Goal: Task Accomplishment & Management: Complete application form

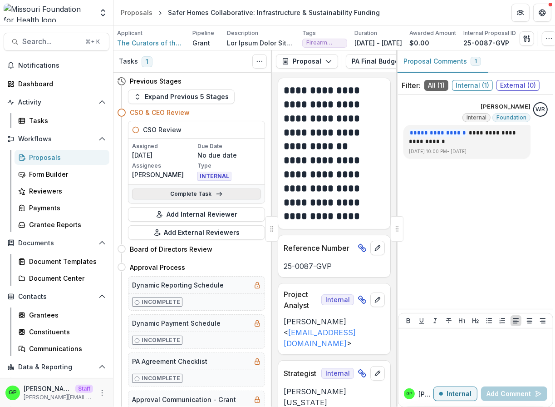
click at [201, 194] on link "Complete Task" at bounding box center [196, 193] width 129 height 11
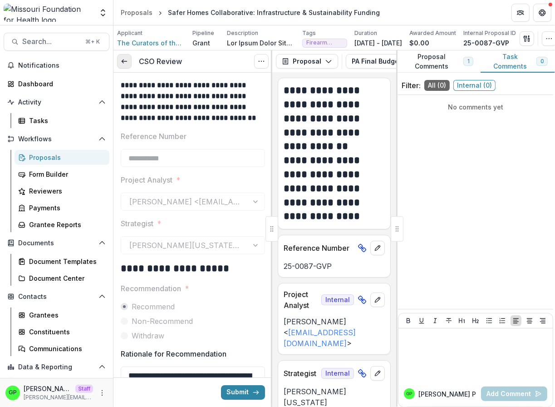
click at [123, 56] on link at bounding box center [124, 61] width 15 height 15
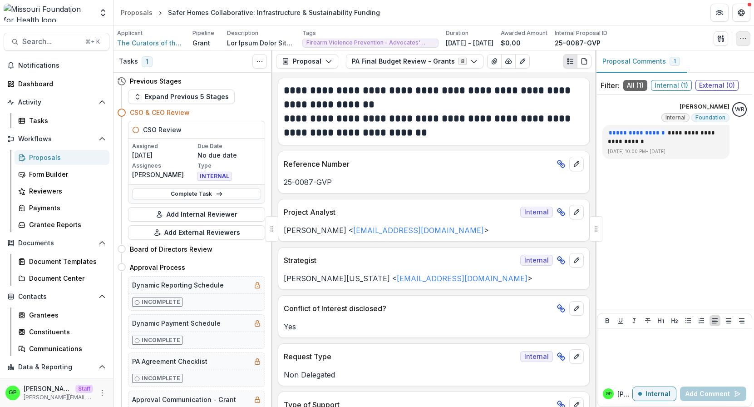
click at [555, 35] on button "button" at bounding box center [743, 38] width 15 height 15
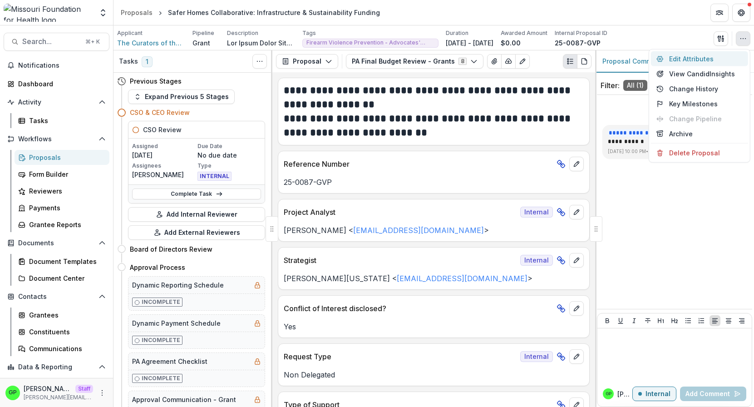
click at [555, 57] on button "Edit Attributes" at bounding box center [699, 58] width 97 height 15
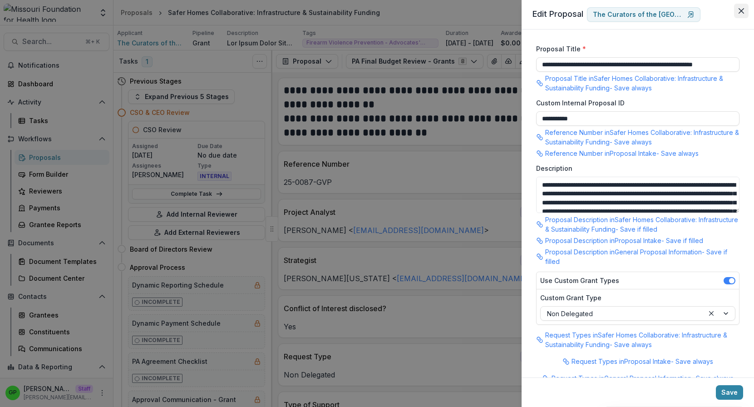
click at [555, 9] on button "Close" at bounding box center [741, 11] width 15 height 15
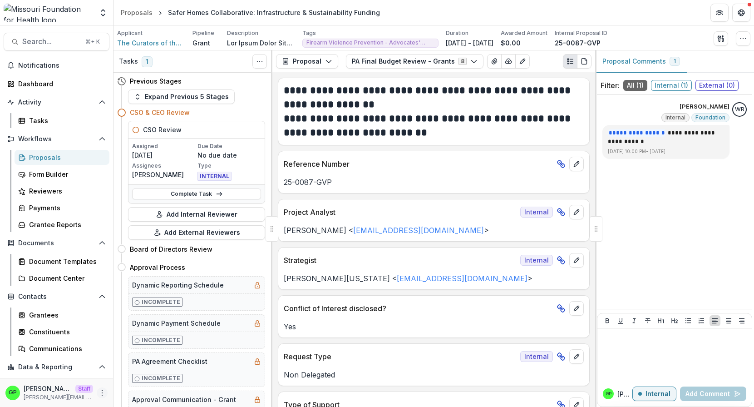
click at [100, 393] on icon "More" at bounding box center [101, 392] width 7 height 7
click at [125, 374] on icon at bounding box center [122, 372] width 7 height 7
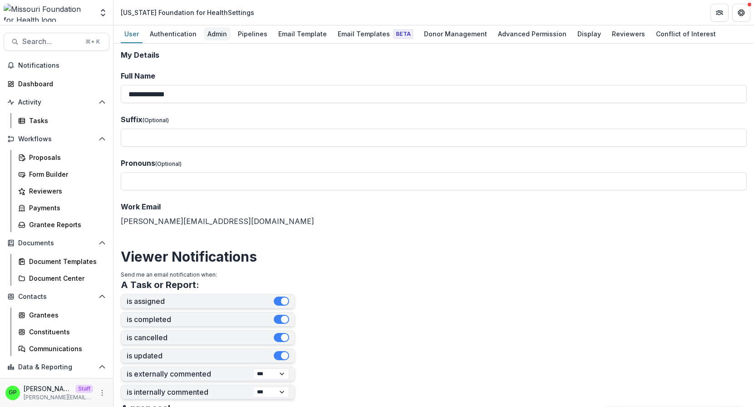
click at [217, 38] on div "Admin" at bounding box center [217, 33] width 27 height 13
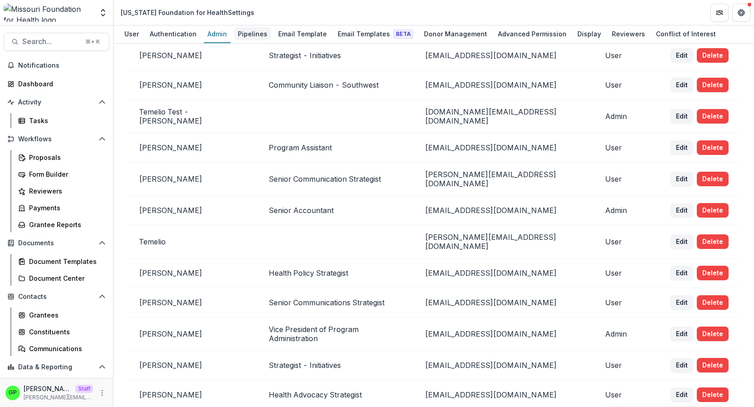
click at [258, 28] on div "Pipelines" at bounding box center [252, 33] width 37 height 13
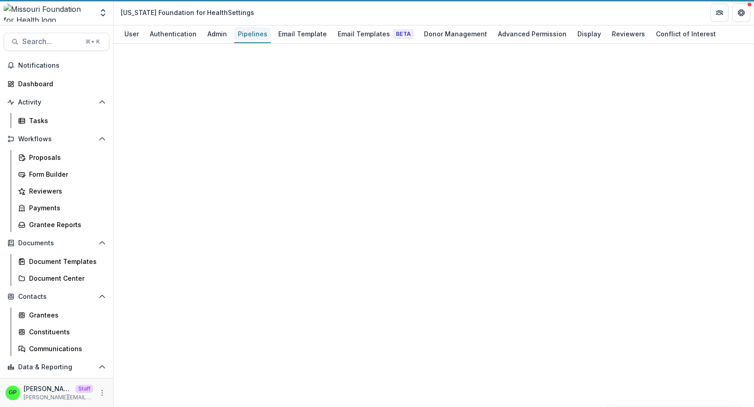
scroll to position [496, 0]
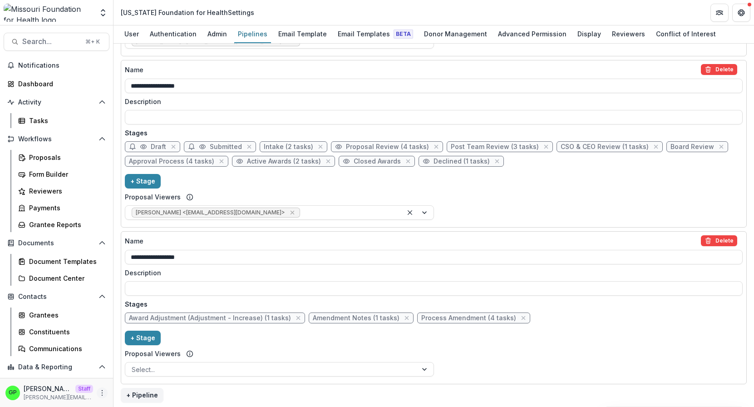
click at [102, 397] on button "More" at bounding box center [102, 392] width 11 height 11
click at [142, 376] on link "User Settings" at bounding box center [161, 372] width 97 height 15
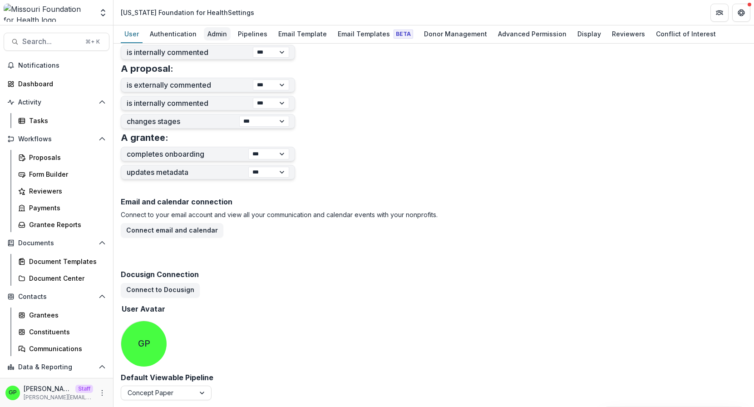
click at [223, 31] on div "Admin" at bounding box center [217, 33] width 27 height 13
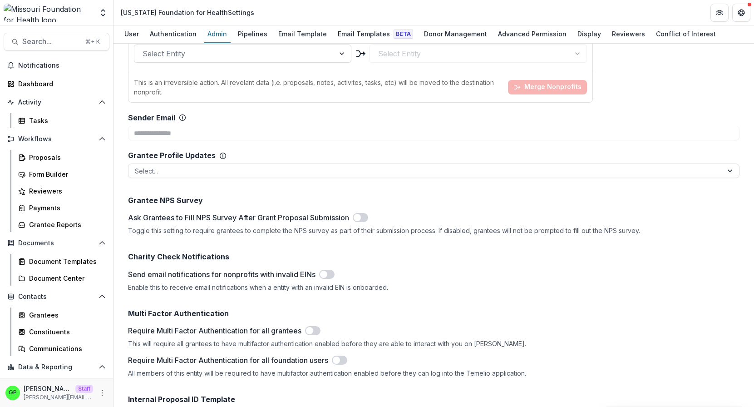
scroll to position [3484, 0]
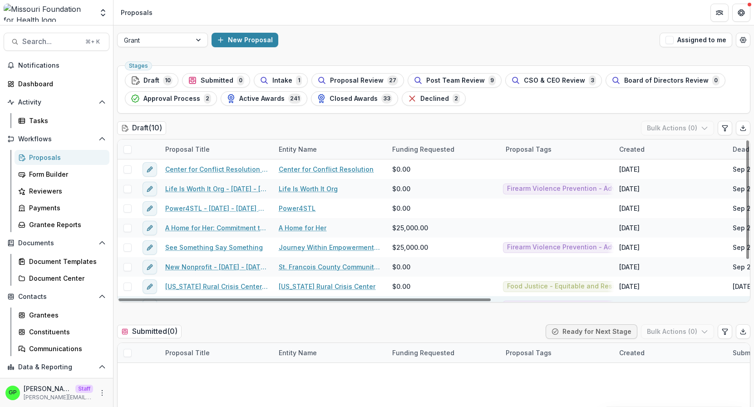
scroll to position [52, 0]
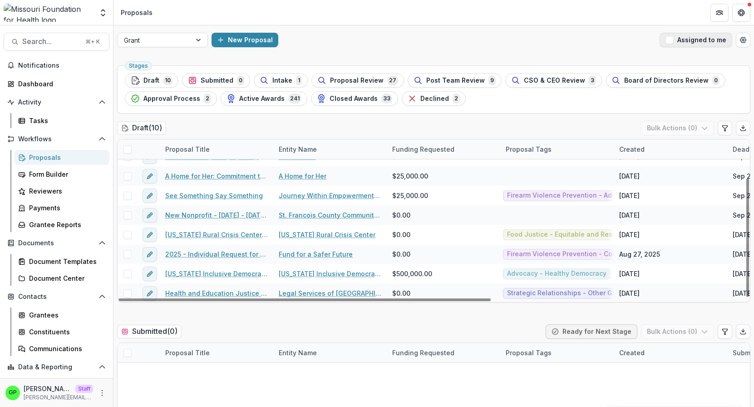
click at [672, 39] on span "button" at bounding box center [669, 40] width 8 height 8
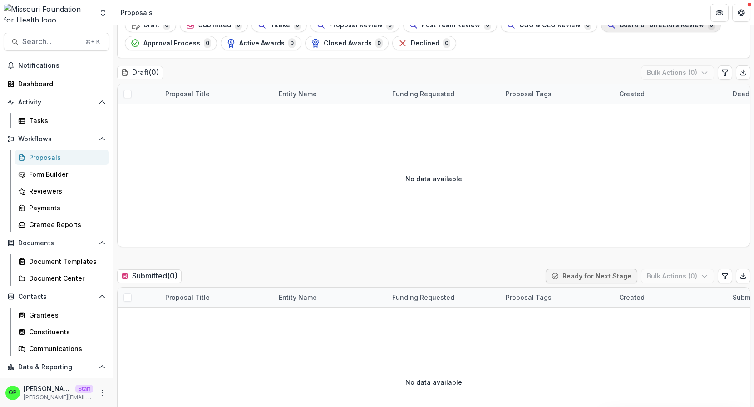
scroll to position [0, 0]
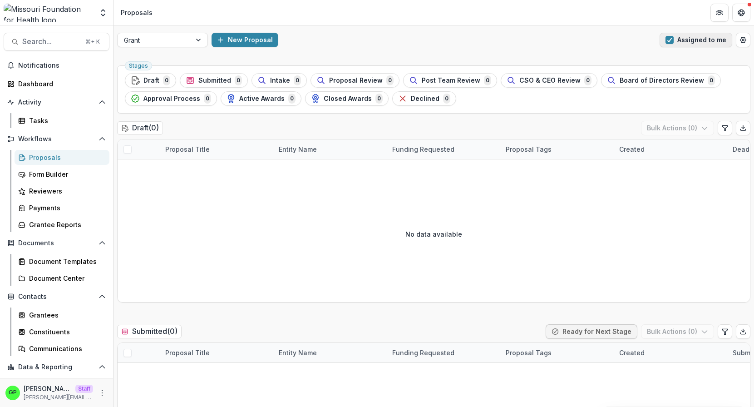
click at [669, 43] on span "button" at bounding box center [669, 40] width 8 height 8
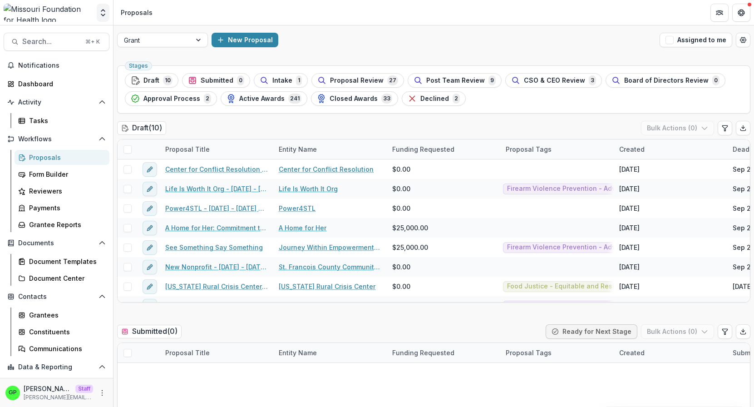
click at [98, 10] on button "Open entity switcher" at bounding box center [103, 13] width 13 height 18
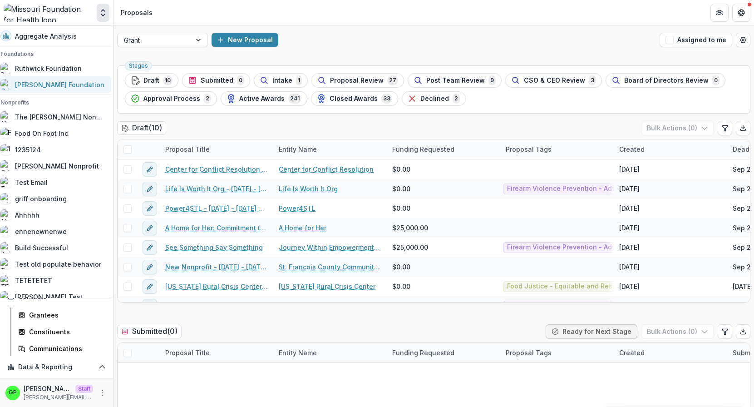
click at [73, 84] on div "Griffin Foundation" at bounding box center [59, 85] width 89 height 10
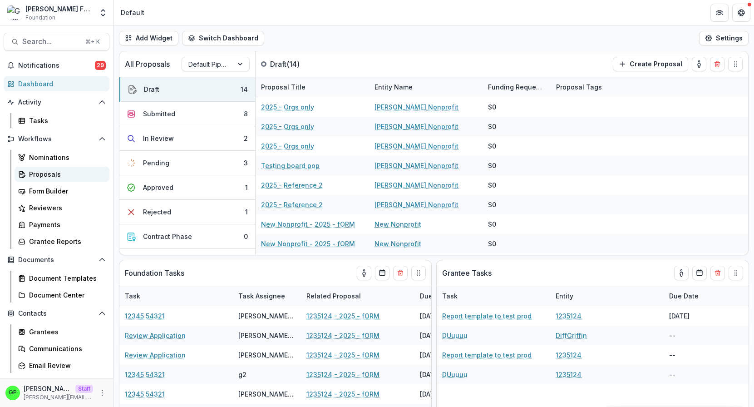
click at [37, 169] on link "Proposals" at bounding box center [62, 174] width 95 height 15
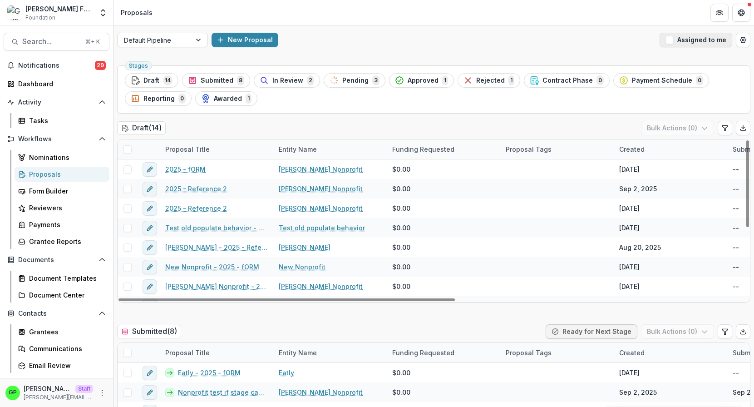
click at [672, 37] on span "button" at bounding box center [669, 40] width 8 height 8
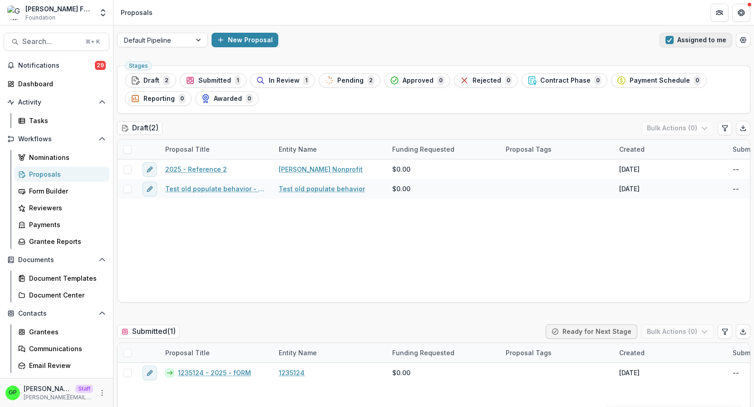
click at [672, 37] on span "button" at bounding box center [669, 40] width 8 height 8
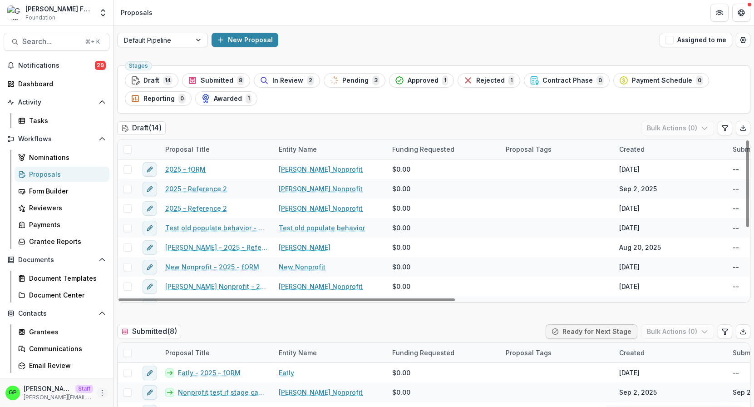
click at [100, 395] on icon "More" at bounding box center [101, 392] width 7 height 7
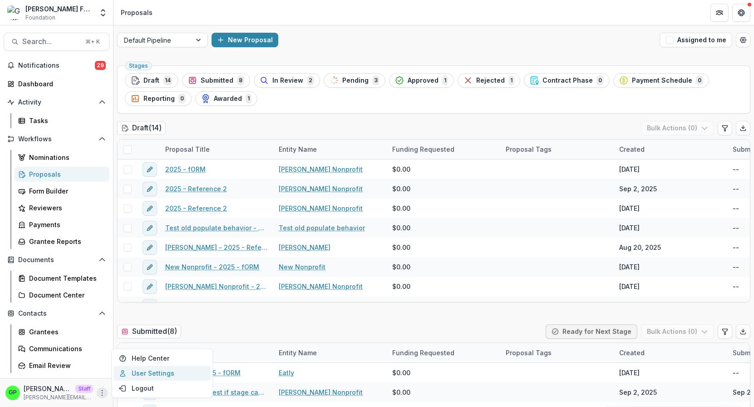
click at [136, 373] on link "User Settings" at bounding box center [161, 372] width 97 height 15
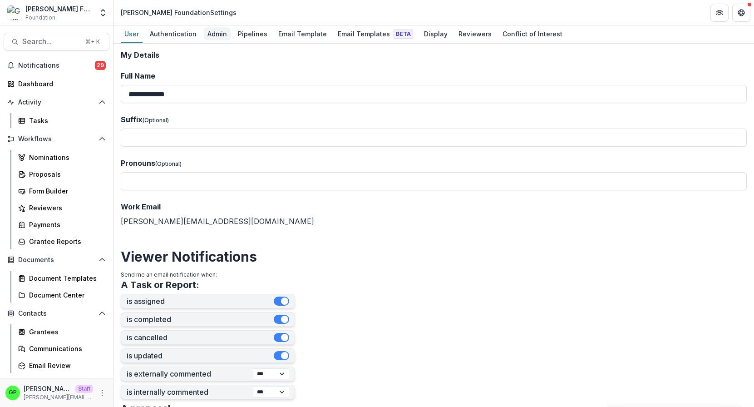
click at [212, 34] on div "Admin" at bounding box center [217, 33] width 27 height 13
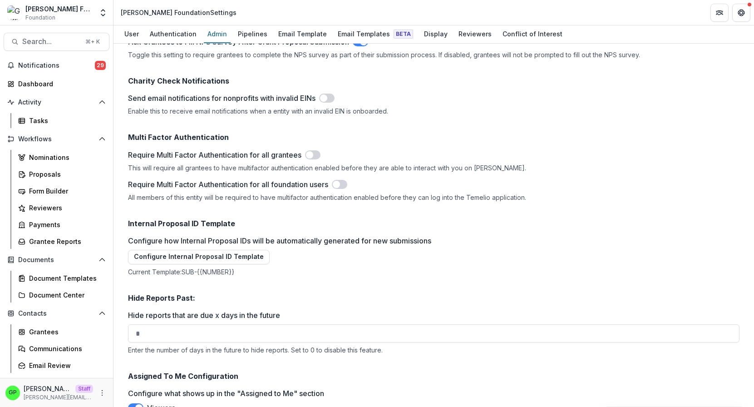
scroll to position [1120, 0]
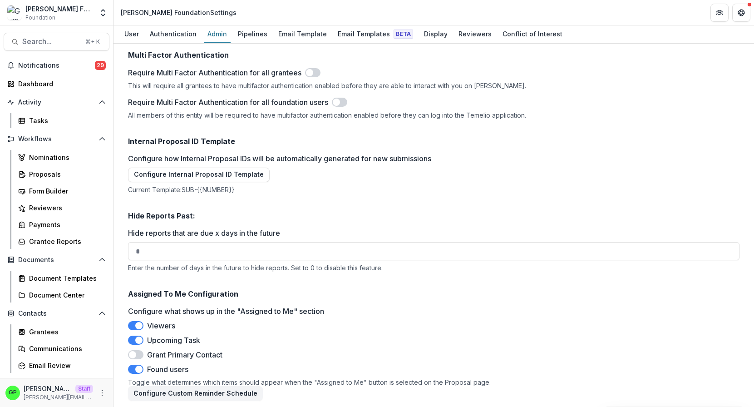
click at [135, 328] on span at bounding box center [135, 325] width 15 height 9
click at [142, 369] on span at bounding box center [138, 368] width 7 height 7
click at [52, 173] on div "Proposals" at bounding box center [65, 174] width 73 height 10
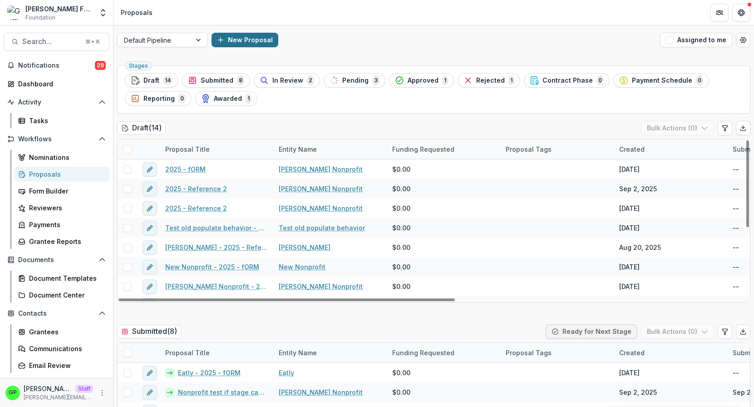
click at [236, 38] on button "New Proposal" at bounding box center [245, 40] width 67 height 15
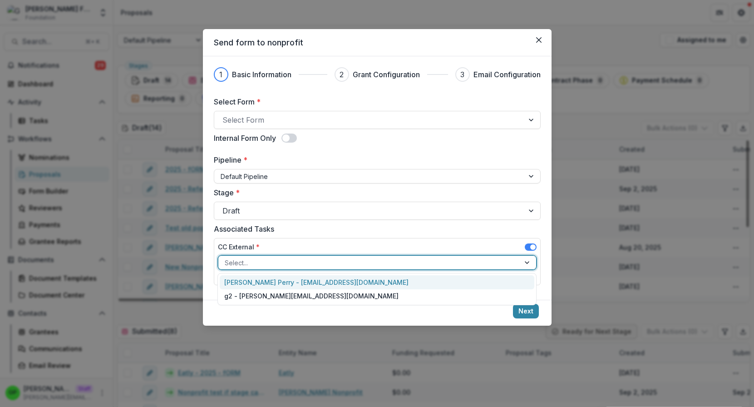
click at [310, 256] on div "Select..." at bounding box center [368, 262] width 301 height 13
click at [305, 280] on div "Griffin Perry - griffin@trytemelio.com" at bounding box center [377, 282] width 315 height 14
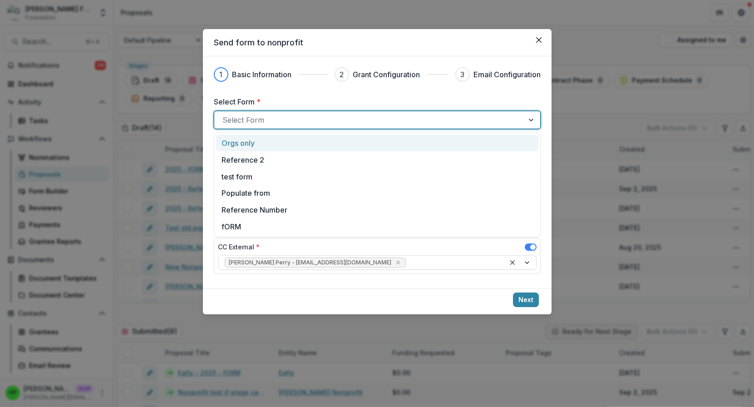
click at [345, 123] on div at bounding box center [368, 119] width 293 height 13
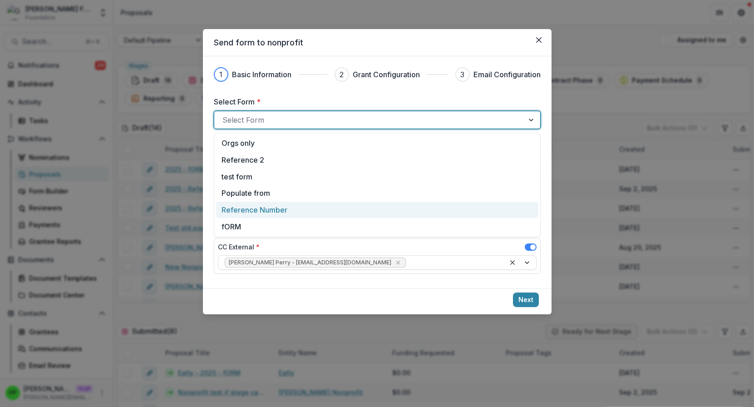
click at [263, 216] on div "Reference Number" at bounding box center [377, 210] width 322 height 17
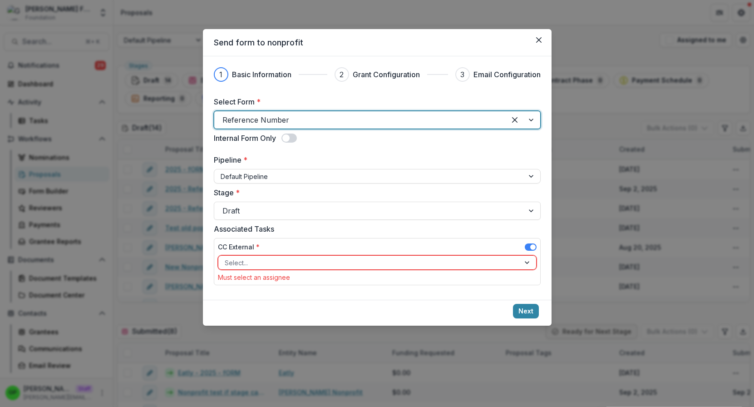
click at [328, 255] on div "Select..." at bounding box center [377, 262] width 319 height 15
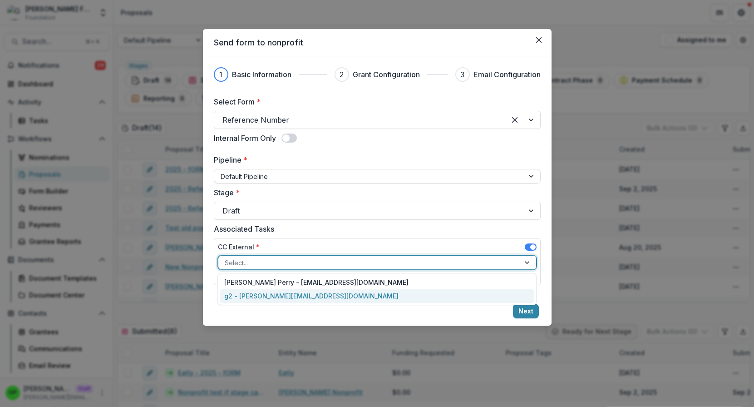
click at [304, 296] on div "g2 - griffin+2@trytemelio.com" at bounding box center [377, 296] width 315 height 14
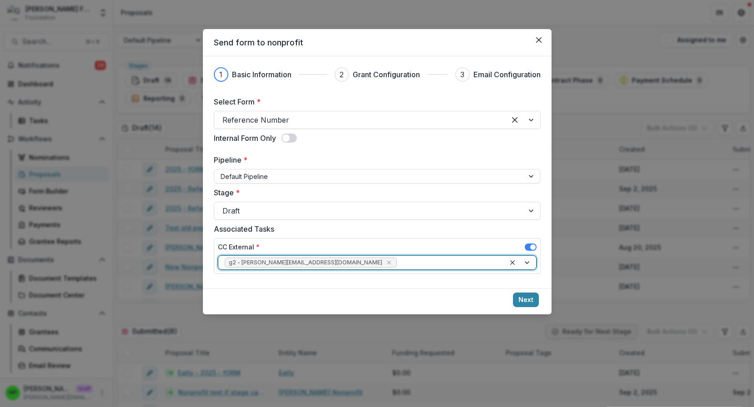
click at [301, 265] on span "g2 - griffin+2@trytemelio.com" at bounding box center [305, 262] width 153 height 6
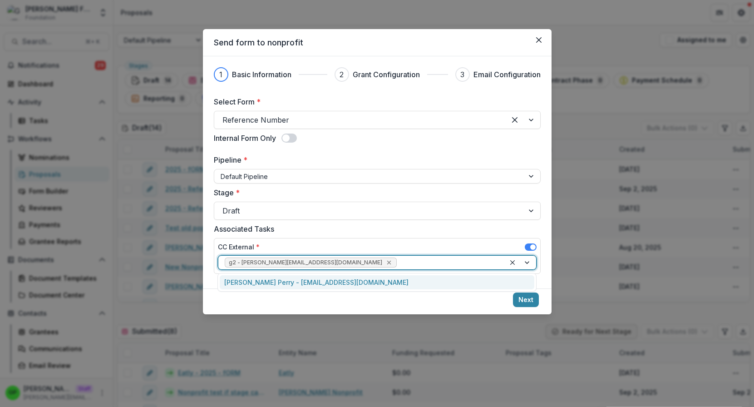
click at [385, 265] on icon "Remove g2 - griffin+2@trytemelio.com" at bounding box center [388, 262] width 7 height 7
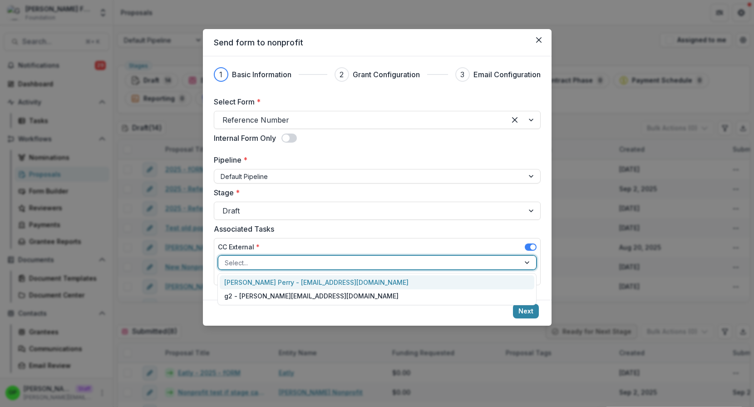
click at [314, 265] on div at bounding box center [369, 262] width 289 height 11
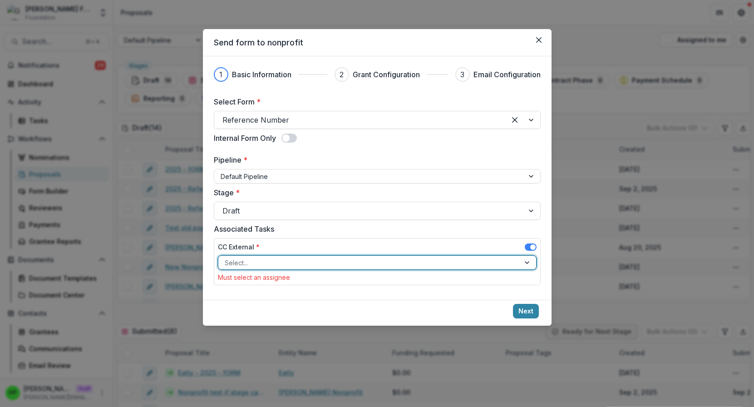
click at [314, 265] on div at bounding box center [369, 262] width 289 height 11
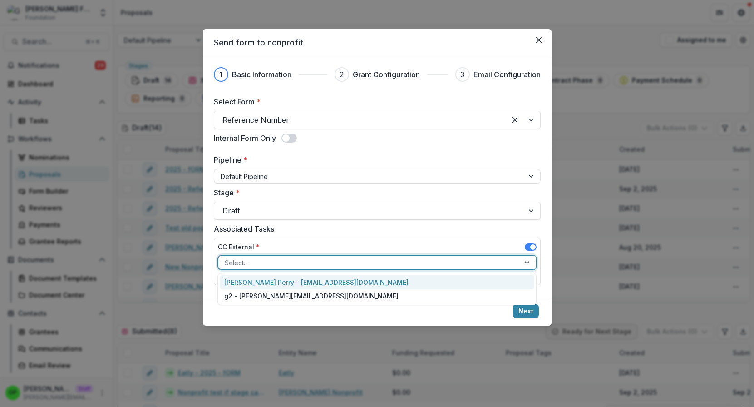
click at [311, 278] on div "Griffin Perry - griffin@trytemelio.com" at bounding box center [377, 282] width 315 height 14
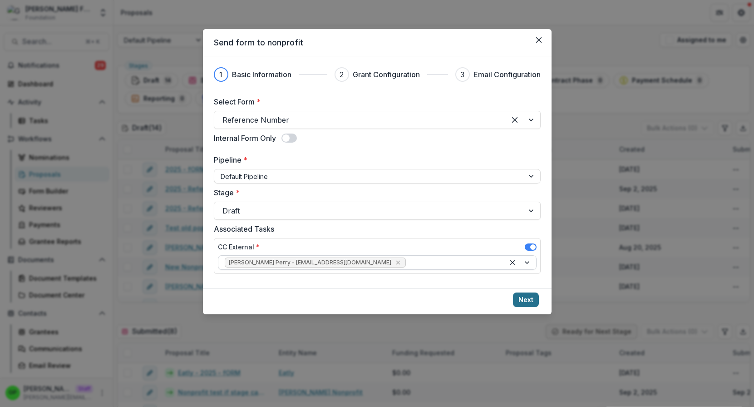
click at [530, 293] on button "Next" at bounding box center [526, 299] width 26 height 15
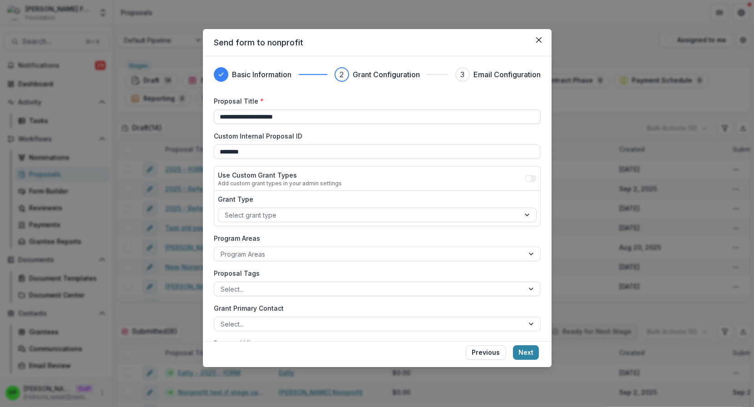
drag, startPoint x: 324, startPoint y: 113, endPoint x: 109, endPoint y: 113, distance: 215.1
click at [214, 113] on input "**********" at bounding box center [377, 116] width 327 height 15
type input "*"
type input "**********"
click at [527, 344] on footer "Previous Next" at bounding box center [377, 354] width 349 height 26
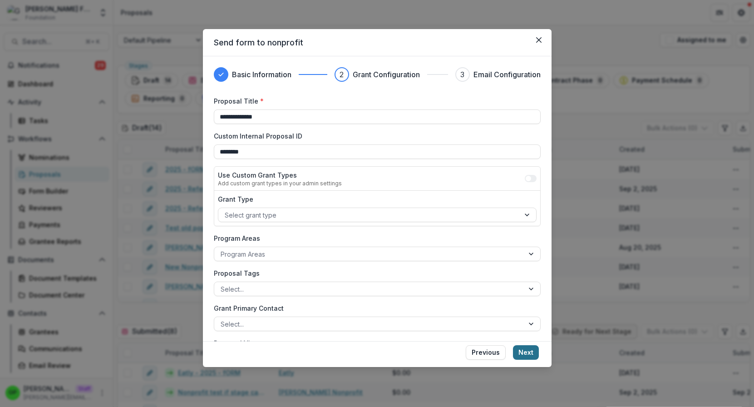
click at [527, 349] on button "Next" at bounding box center [526, 352] width 26 height 15
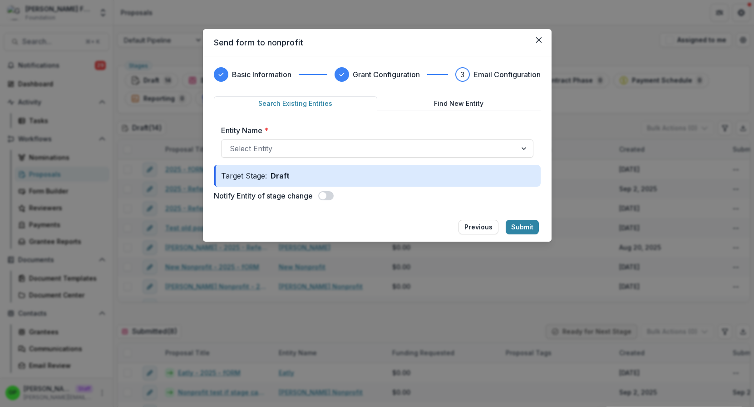
click at [329, 194] on span at bounding box center [325, 195] width 15 height 9
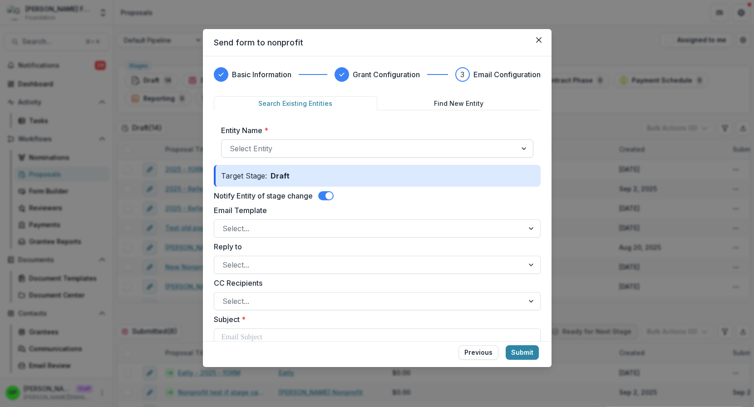
click at [304, 152] on div at bounding box center [369, 148] width 279 height 13
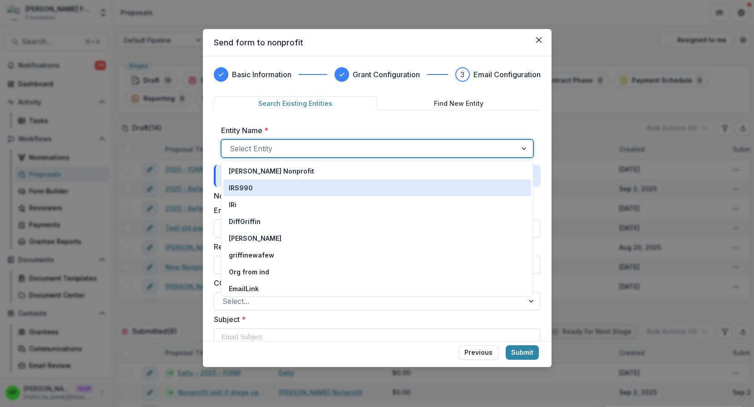
click at [286, 180] on div "IRS990" at bounding box center [377, 187] width 308 height 17
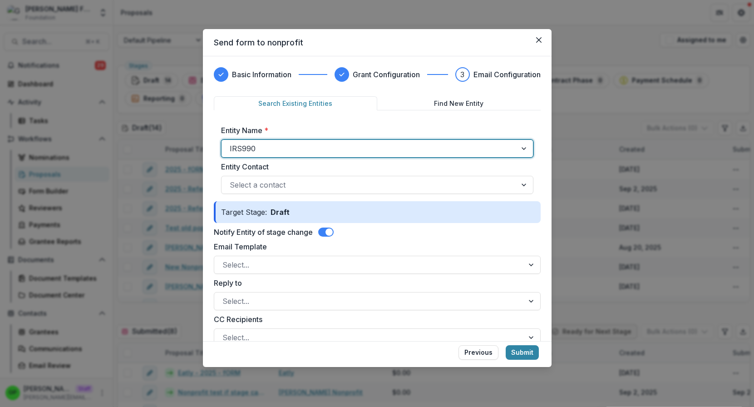
click at [277, 153] on div at bounding box center [369, 148] width 279 height 13
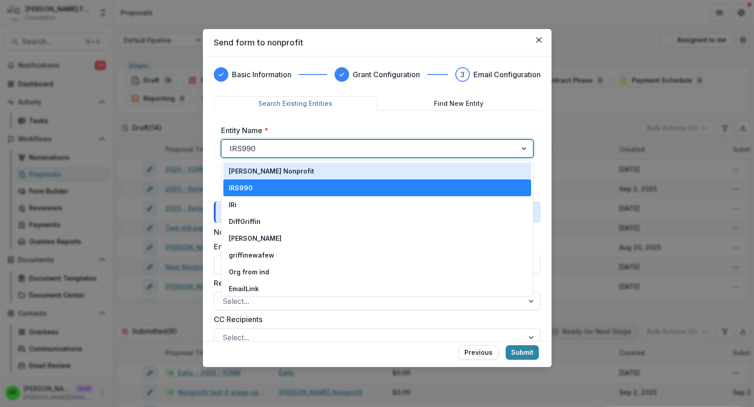
click at [273, 172] on p "Griffin Nonprofit" at bounding box center [271, 171] width 85 height 10
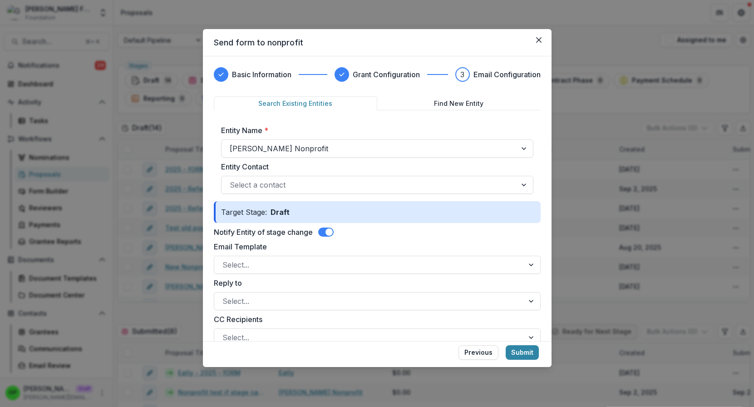
click at [272, 167] on label "Entity Contact" at bounding box center [374, 166] width 307 height 11
click at [232, 179] on input "Entity Contact" at bounding box center [231, 184] width 2 height 11
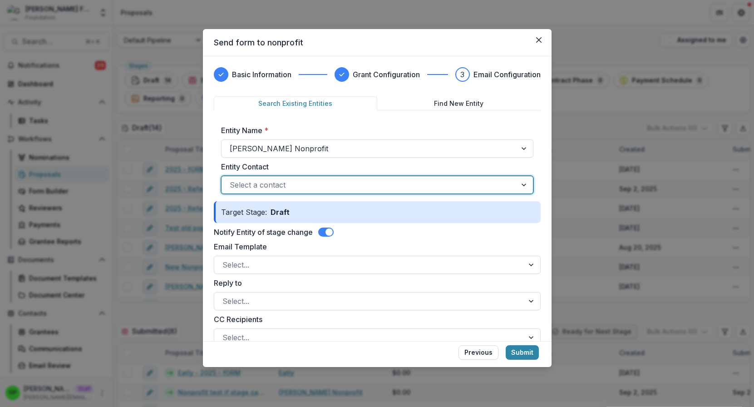
click at [272, 174] on div "Entity Contact option , selected. Select is focused ,type to refine list, press…" at bounding box center [377, 177] width 312 height 33
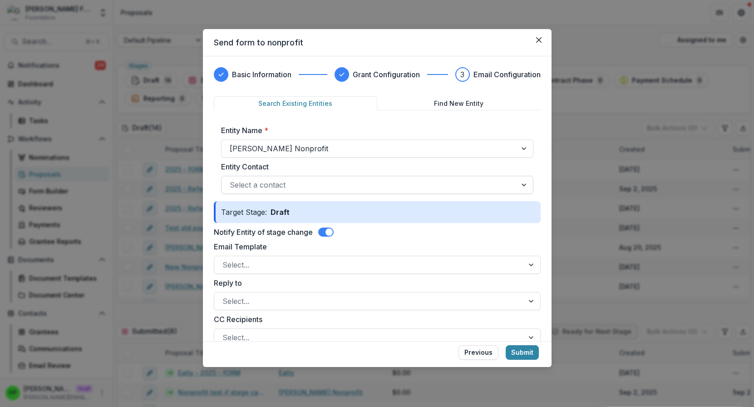
click at [272, 181] on div at bounding box center [369, 184] width 279 height 13
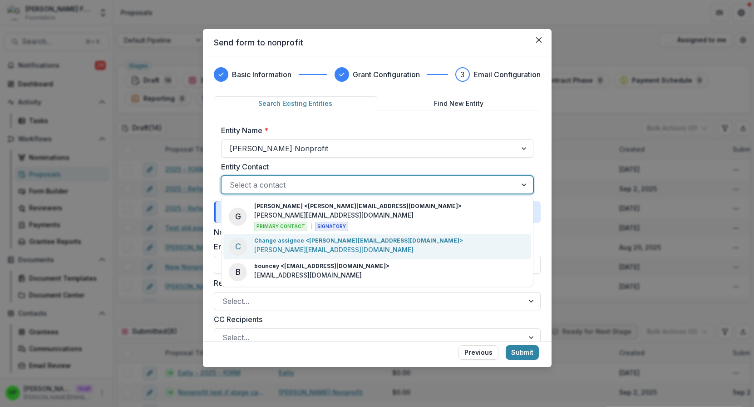
click at [284, 246] on p "griffin+change@trytemelio.com" at bounding box center [333, 250] width 159 height 10
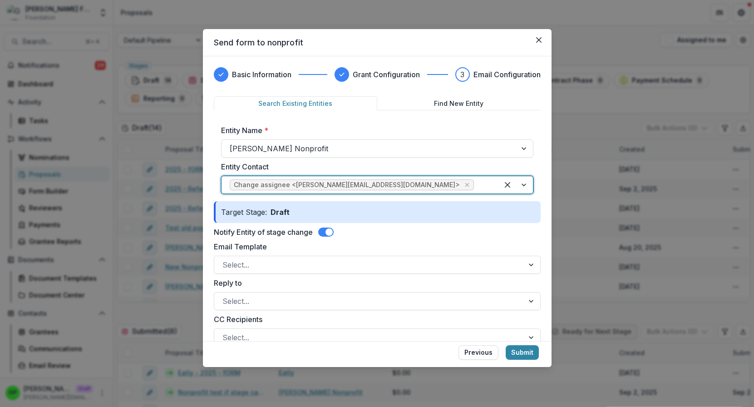
click at [330, 232] on span at bounding box center [328, 231] width 7 height 7
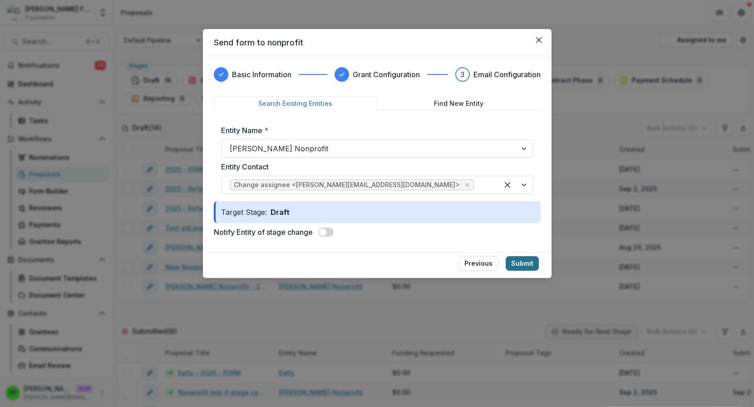
click at [525, 264] on button "Submit" at bounding box center [522, 263] width 33 height 15
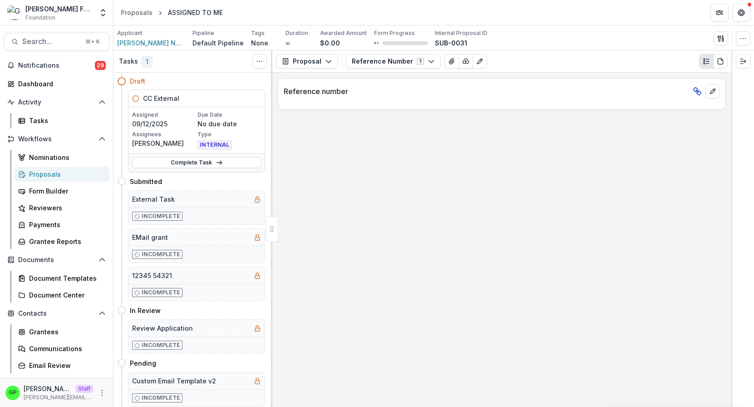
click at [49, 172] on div "Proposals" at bounding box center [65, 174] width 73 height 10
click at [197, 163] on link "Complete Task" at bounding box center [196, 162] width 129 height 11
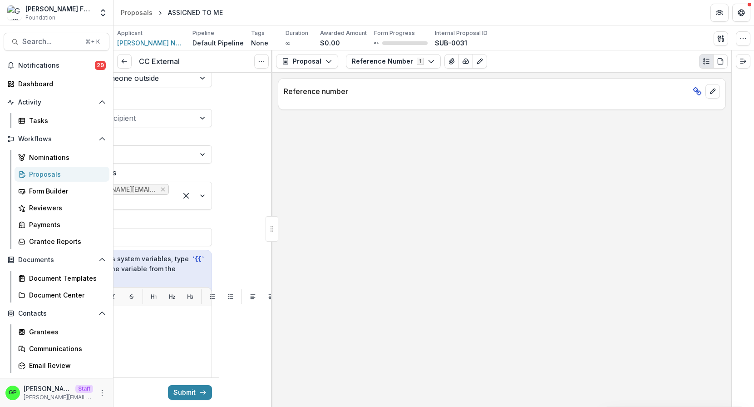
scroll to position [25, 76]
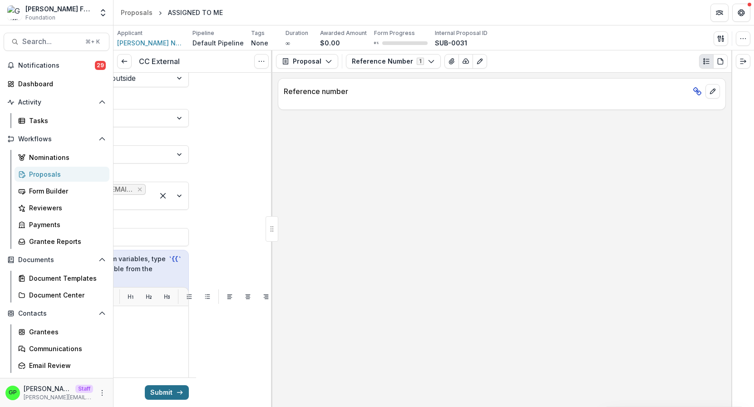
click at [174, 387] on button "Submit" at bounding box center [167, 392] width 44 height 15
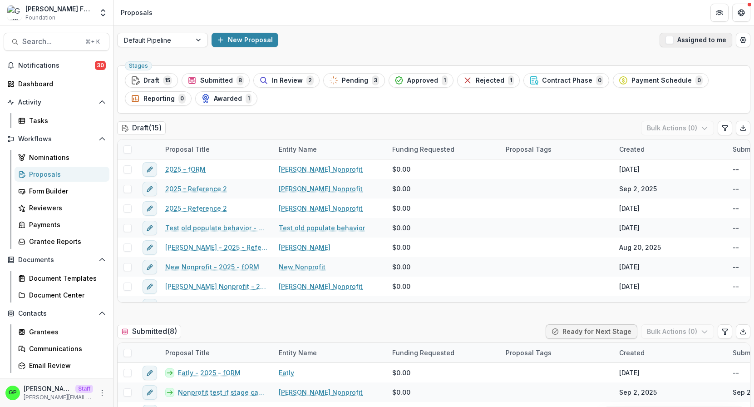
click at [680, 38] on button "Assigned to me" at bounding box center [696, 40] width 73 height 15
click at [669, 40] on span "button" at bounding box center [669, 40] width 8 height 8
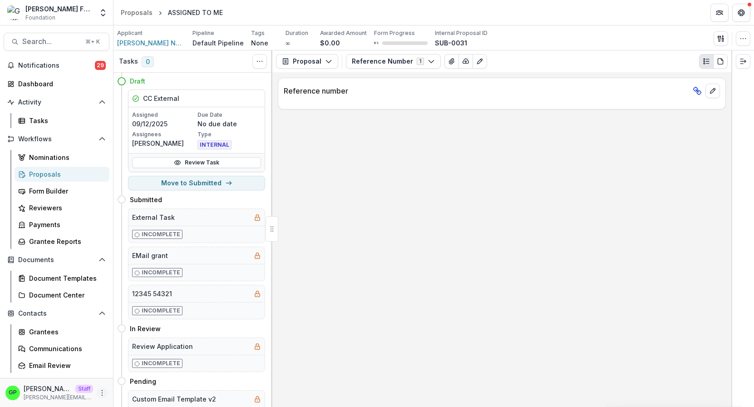
click at [103, 389] on icon "More" at bounding box center [101, 392] width 7 height 7
click at [153, 373] on link "User Settings" at bounding box center [161, 372] width 97 height 15
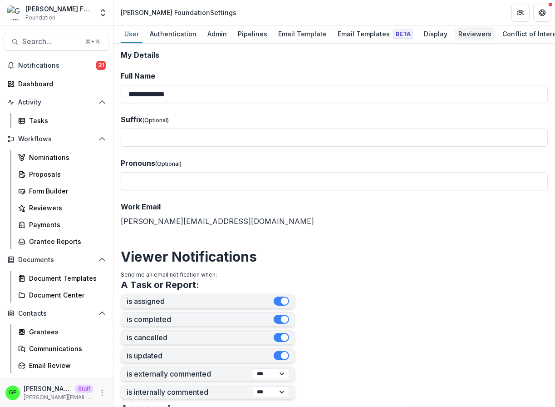
click at [465, 33] on div "Reviewers" at bounding box center [475, 33] width 40 height 13
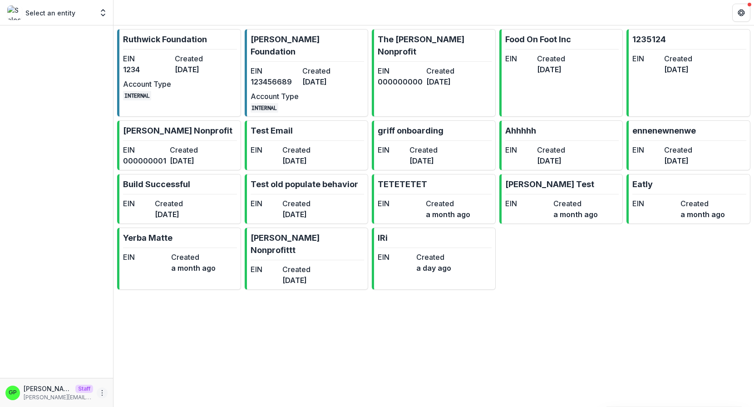
click at [101, 394] on icon "More" at bounding box center [101, 392] width 7 height 7
click at [150, 385] on button "Logout" at bounding box center [161, 387] width 97 height 15
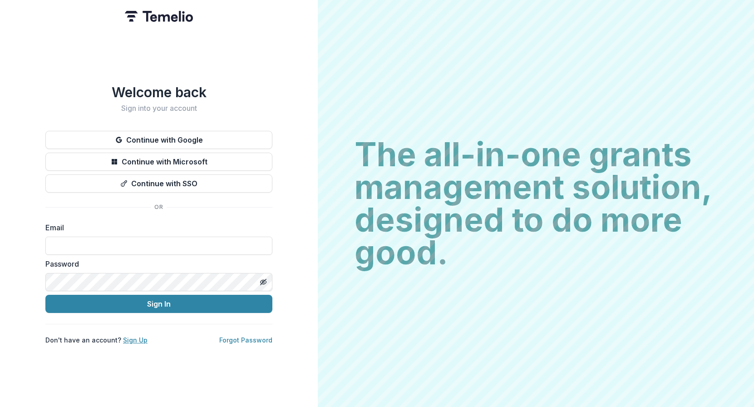
click at [134, 338] on link "Sign Up" at bounding box center [135, 340] width 25 height 8
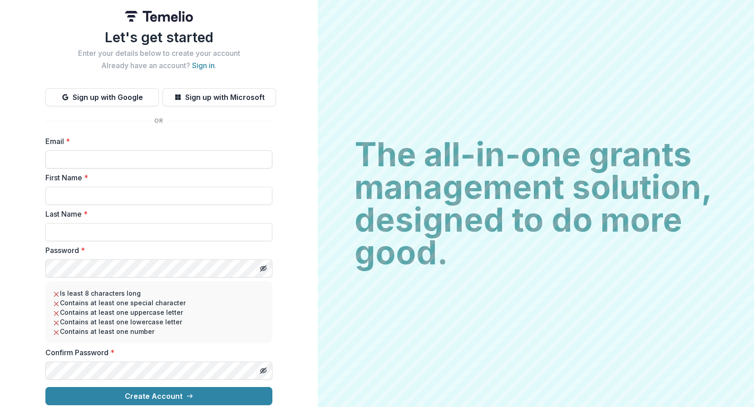
click at [120, 163] on input "Email *" at bounding box center [158, 159] width 227 height 18
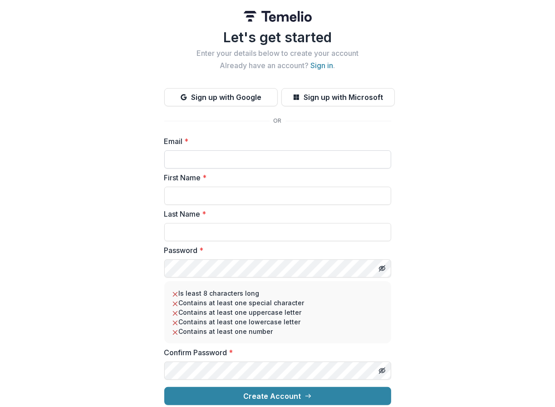
click at [187, 164] on input "Email *" at bounding box center [277, 159] width 227 height 18
type input "**********"
click at [168, 208] on form "**********" at bounding box center [277, 270] width 227 height 269
click at [174, 200] on input "First Name *" at bounding box center [277, 196] width 227 height 18
type input "*******"
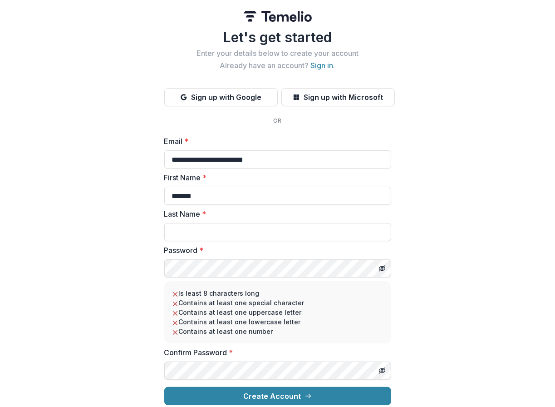
click at [137, 218] on div "**********" at bounding box center [277, 206] width 555 height 412
click at [207, 228] on input "Last Name *" at bounding box center [277, 232] width 227 height 18
type input "***"
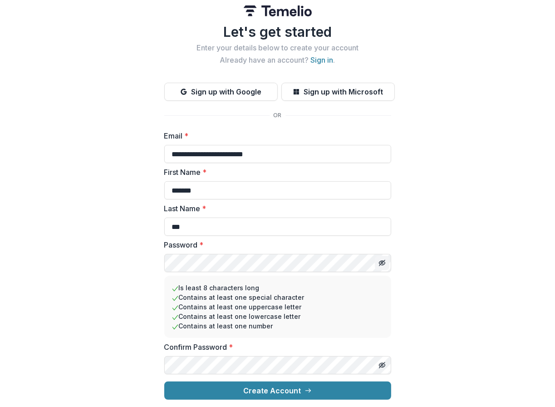
click at [382, 265] on icon "Toggle password visibility" at bounding box center [383, 263] width 4 height 3
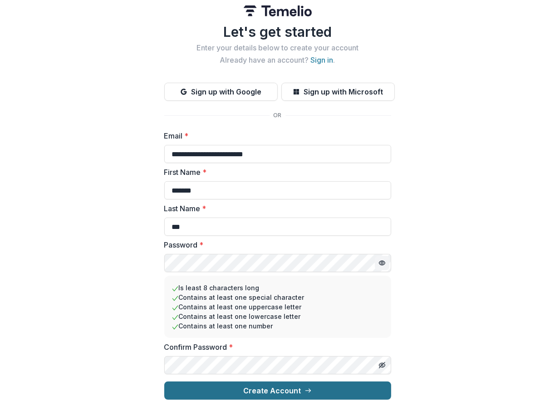
click at [186, 386] on button "Create Account" at bounding box center [277, 390] width 227 height 18
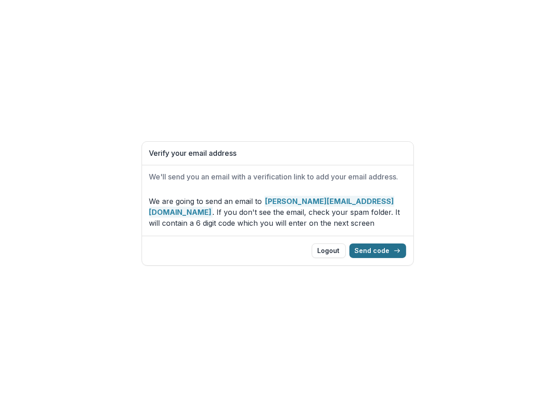
click at [381, 251] on button "Send code" at bounding box center [377, 250] width 57 height 15
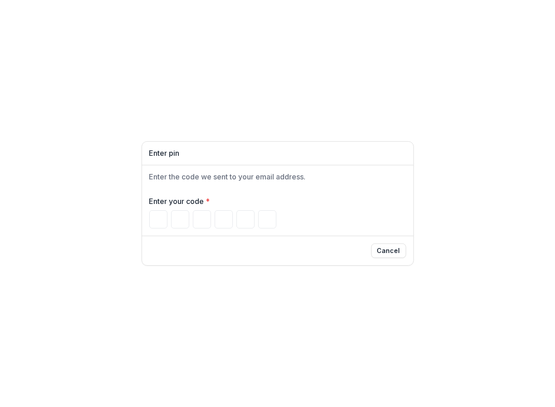
type input "*"
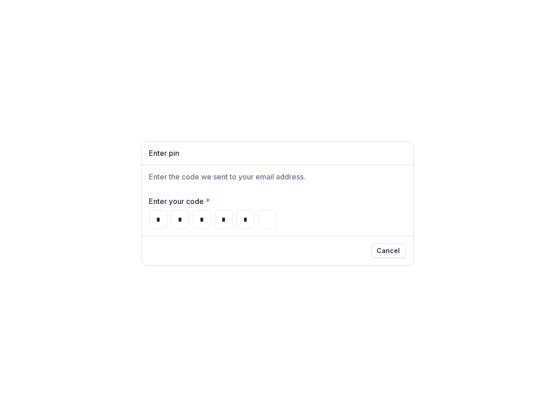
type input "*"
